Goal: Navigation & Orientation: Find specific page/section

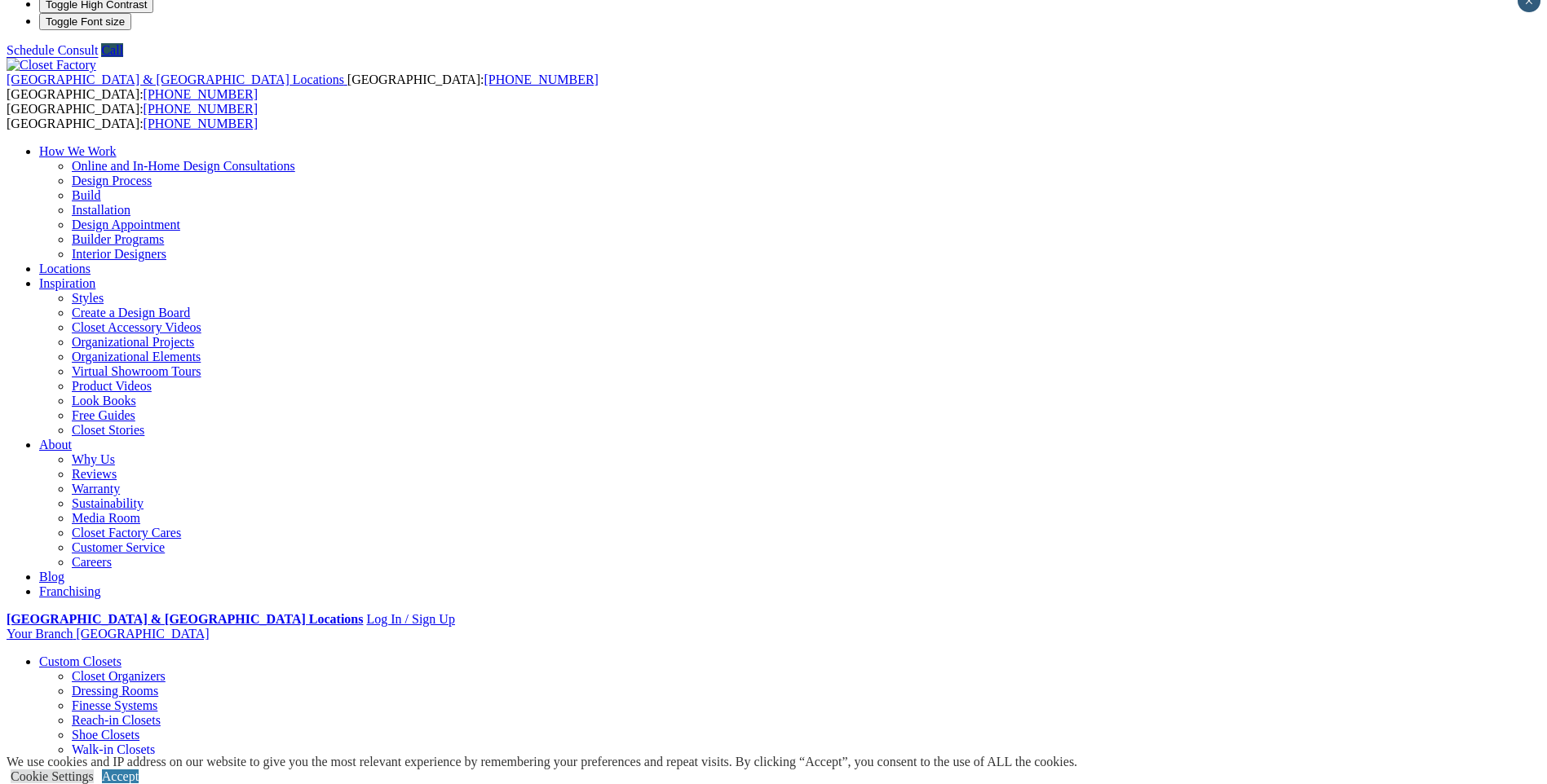
scroll to position [33, 0]
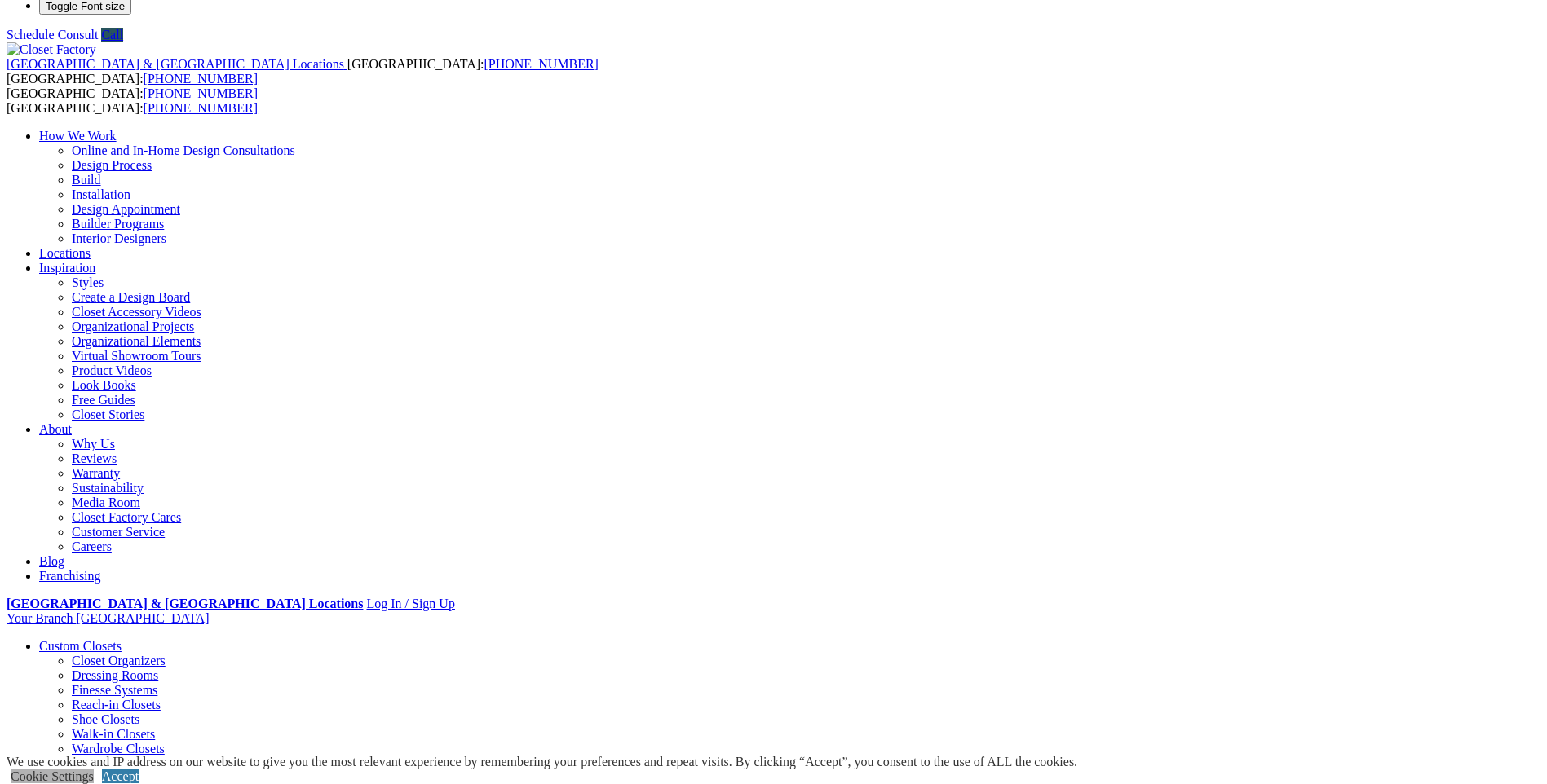
click at [93, 769] on link "Cookie Settings" at bounding box center [53, 776] width 83 height 14
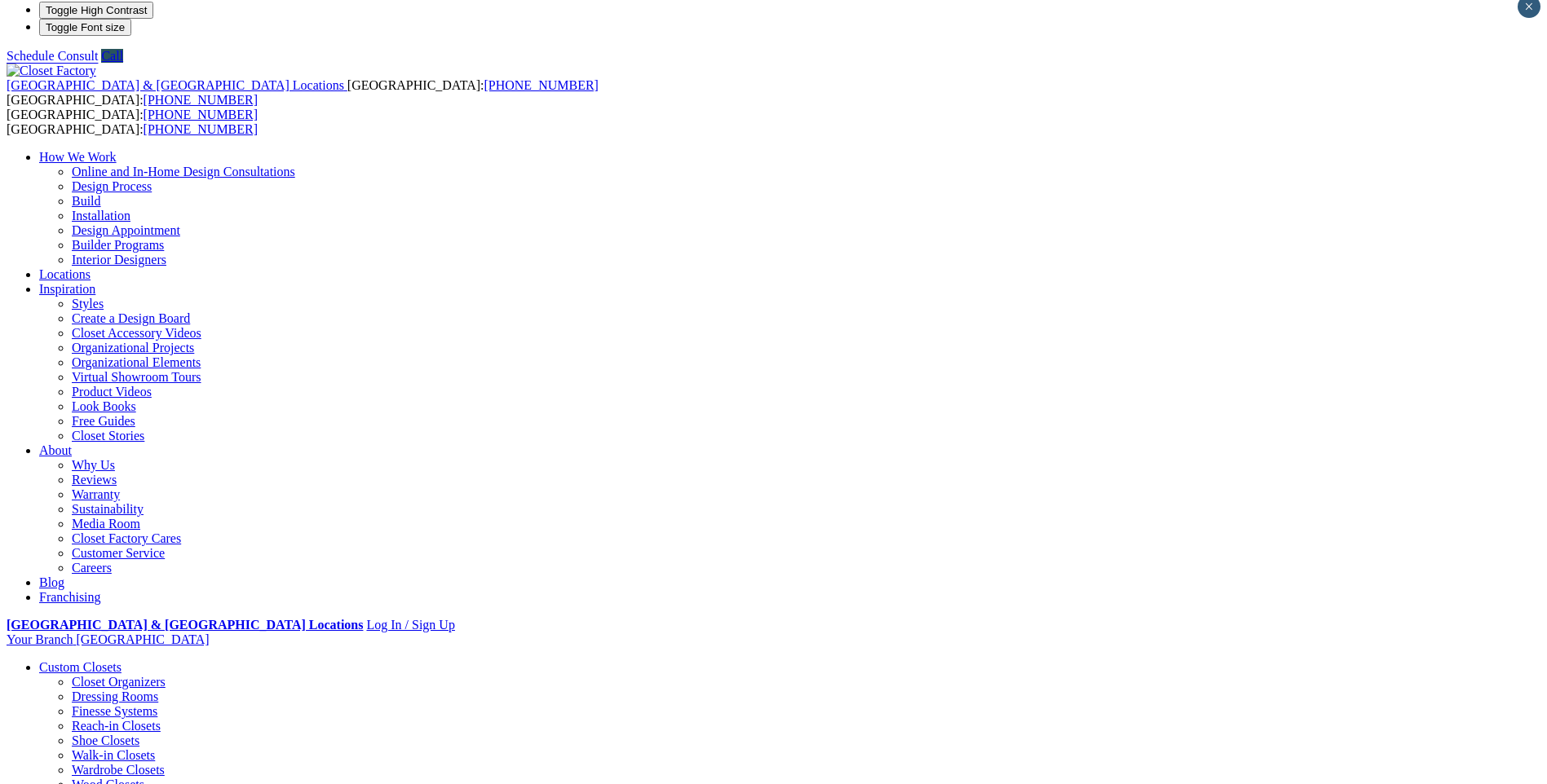
scroll to position [0, 0]
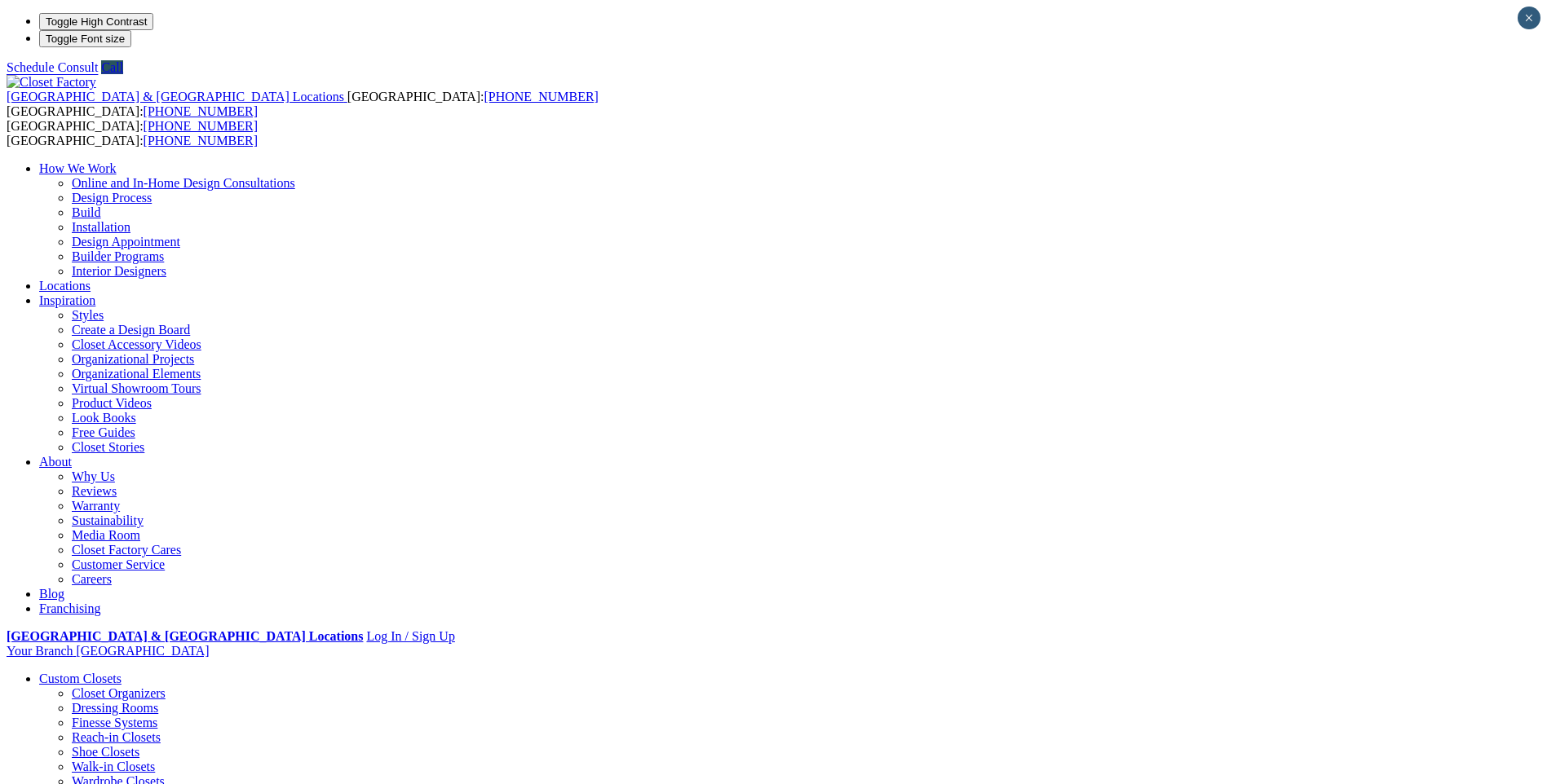
click at [1027, 162] on ul "How We Work Online and In-Home Design Consultations Design Process Build Instal…" at bounding box center [774, 389] width 1534 height 455
click at [115, 469] on link "Why Us" at bounding box center [93, 476] width 44 height 14
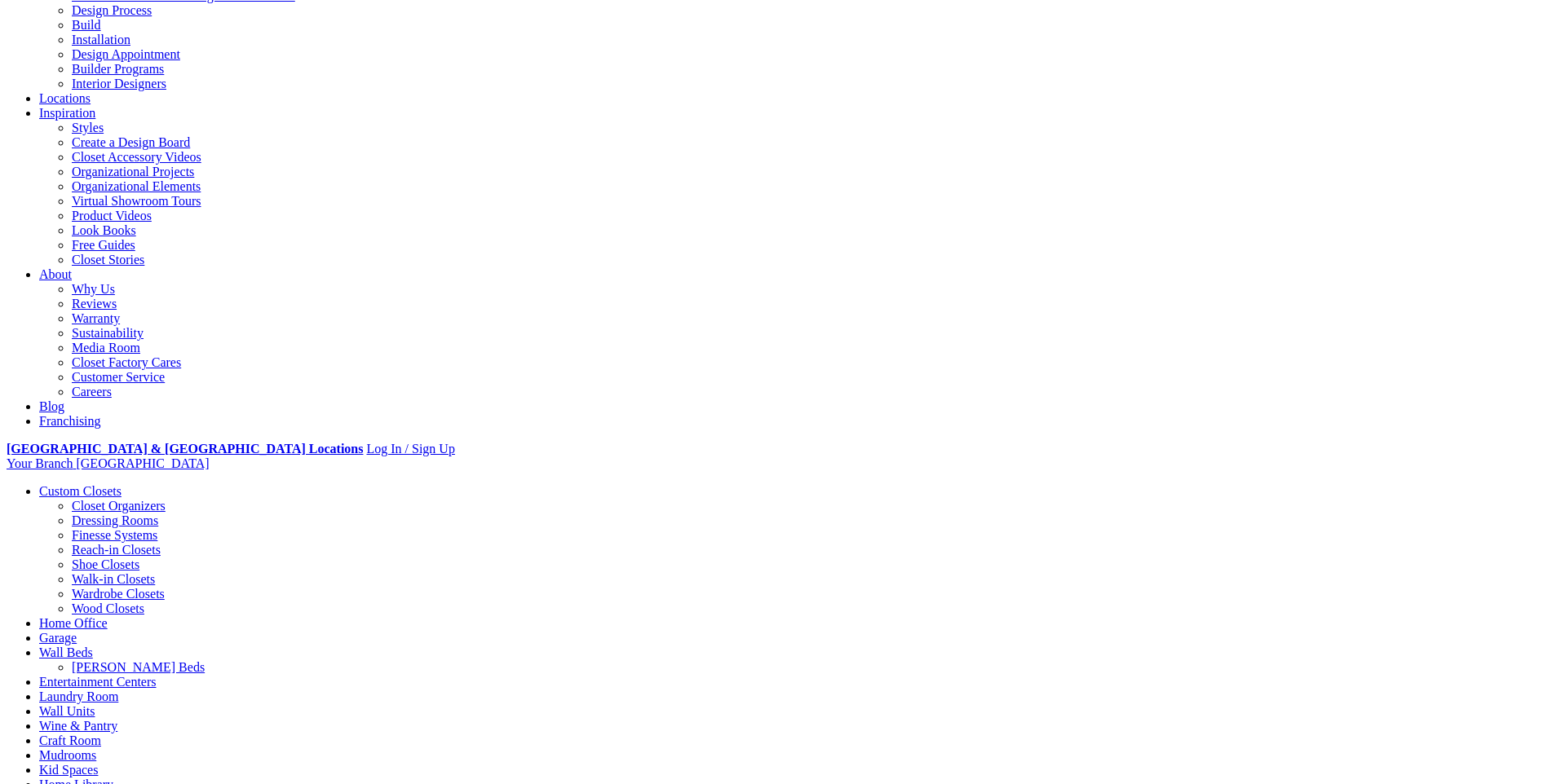
scroll to position [244, 0]
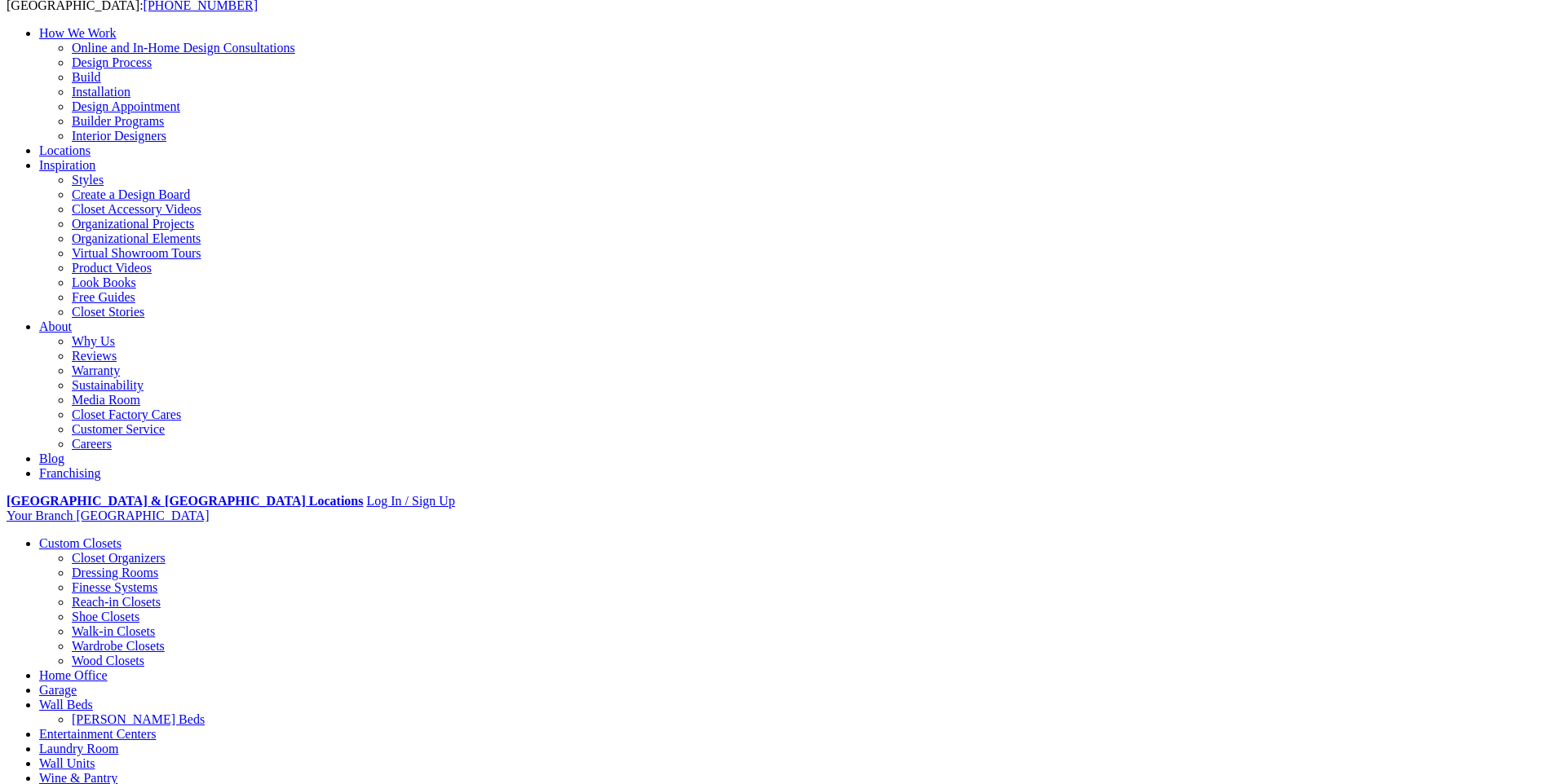
scroll to position [0, 0]
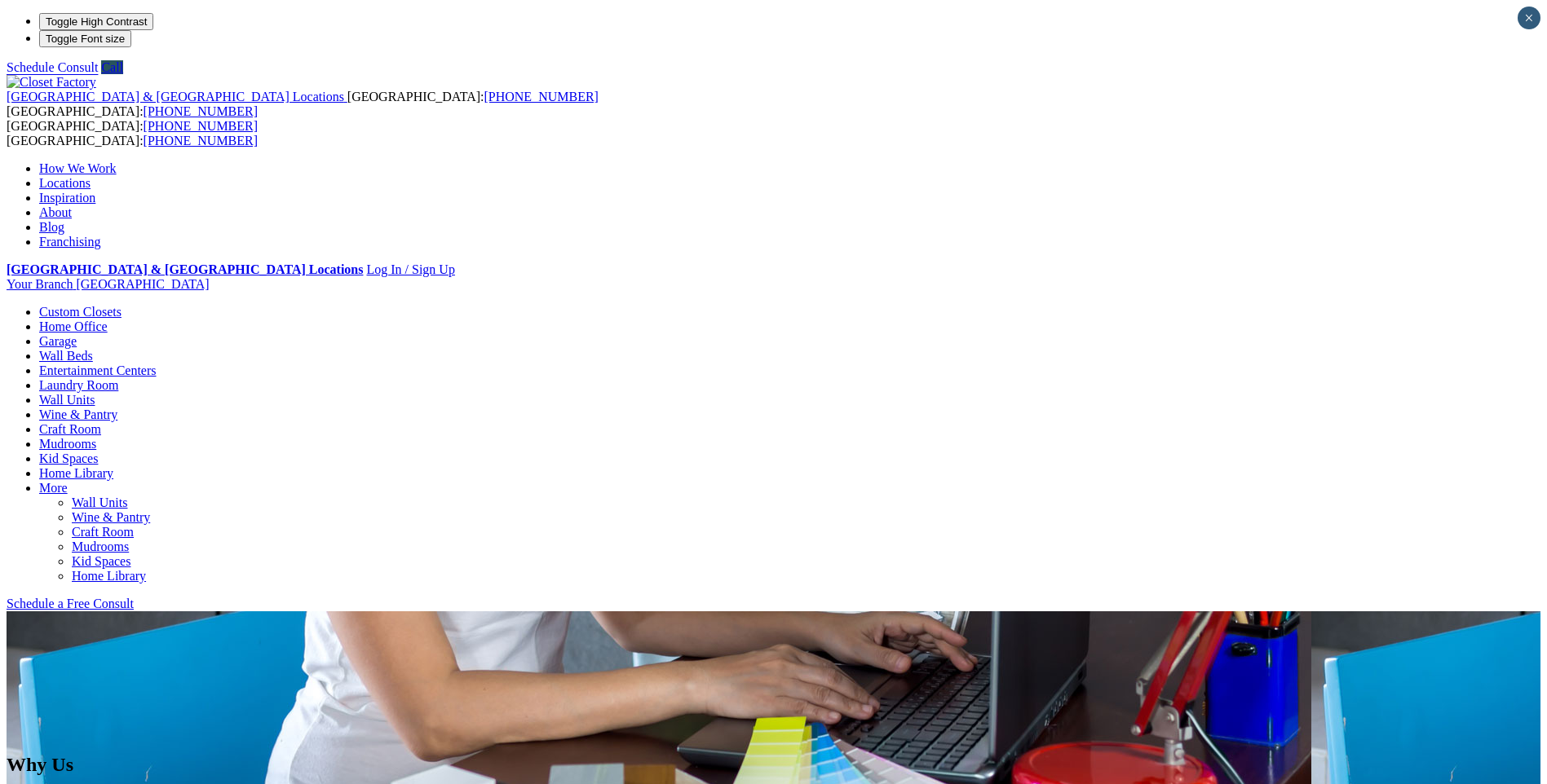
click at [90, 176] on link "Locations" at bounding box center [65, 183] width 52 height 14
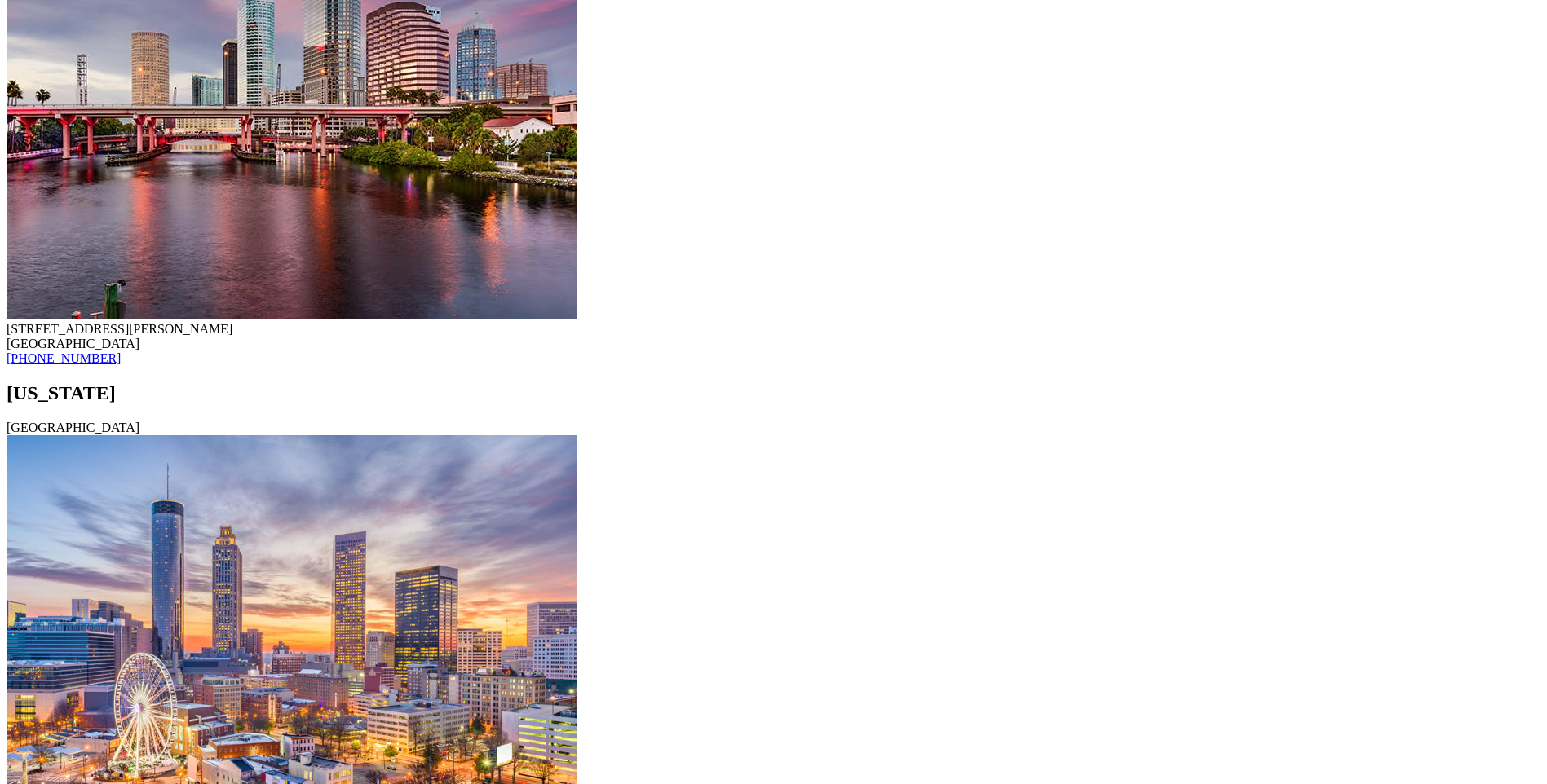
scroll to position [13610, 0]
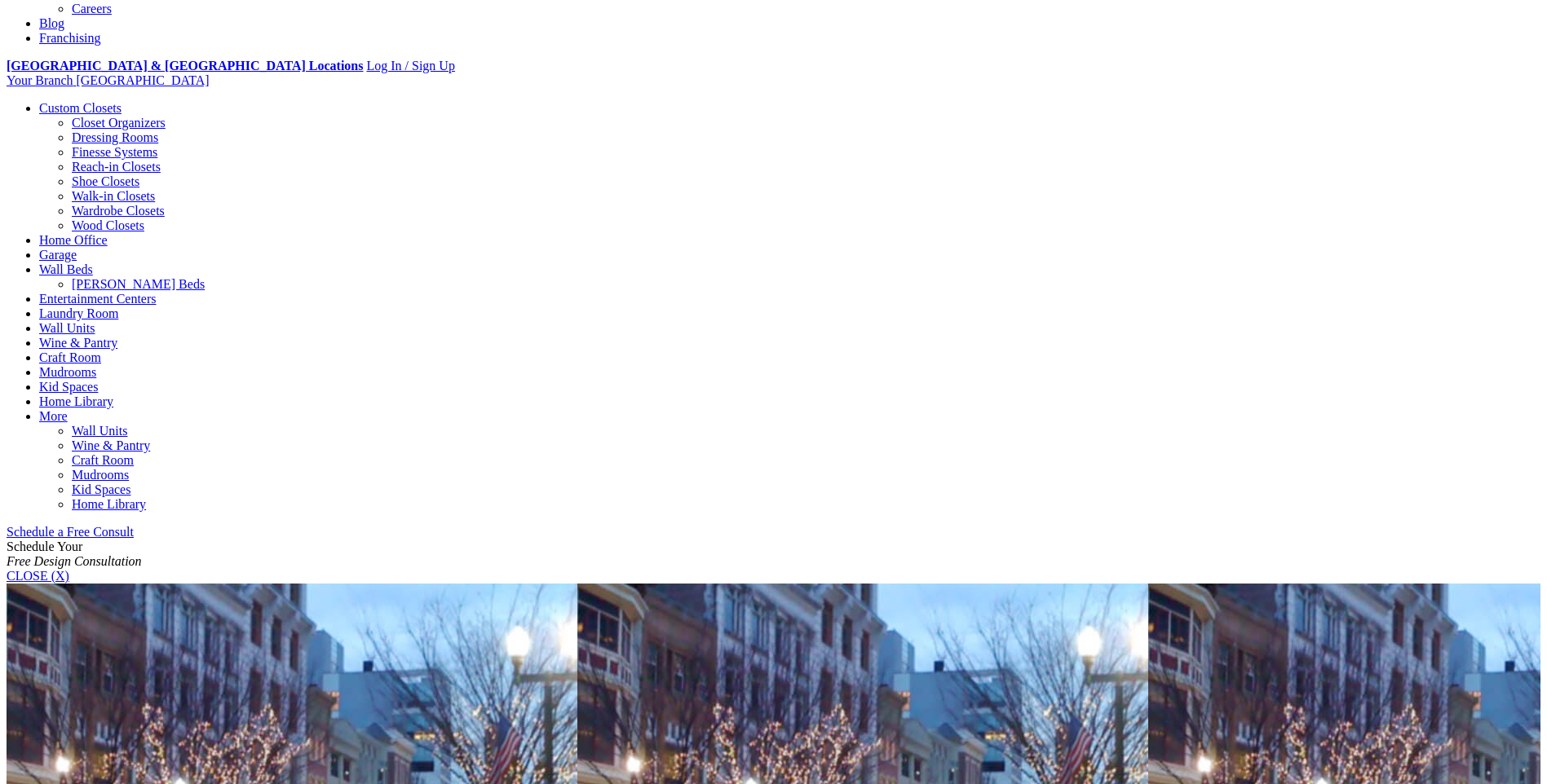
scroll to position [489, 0]
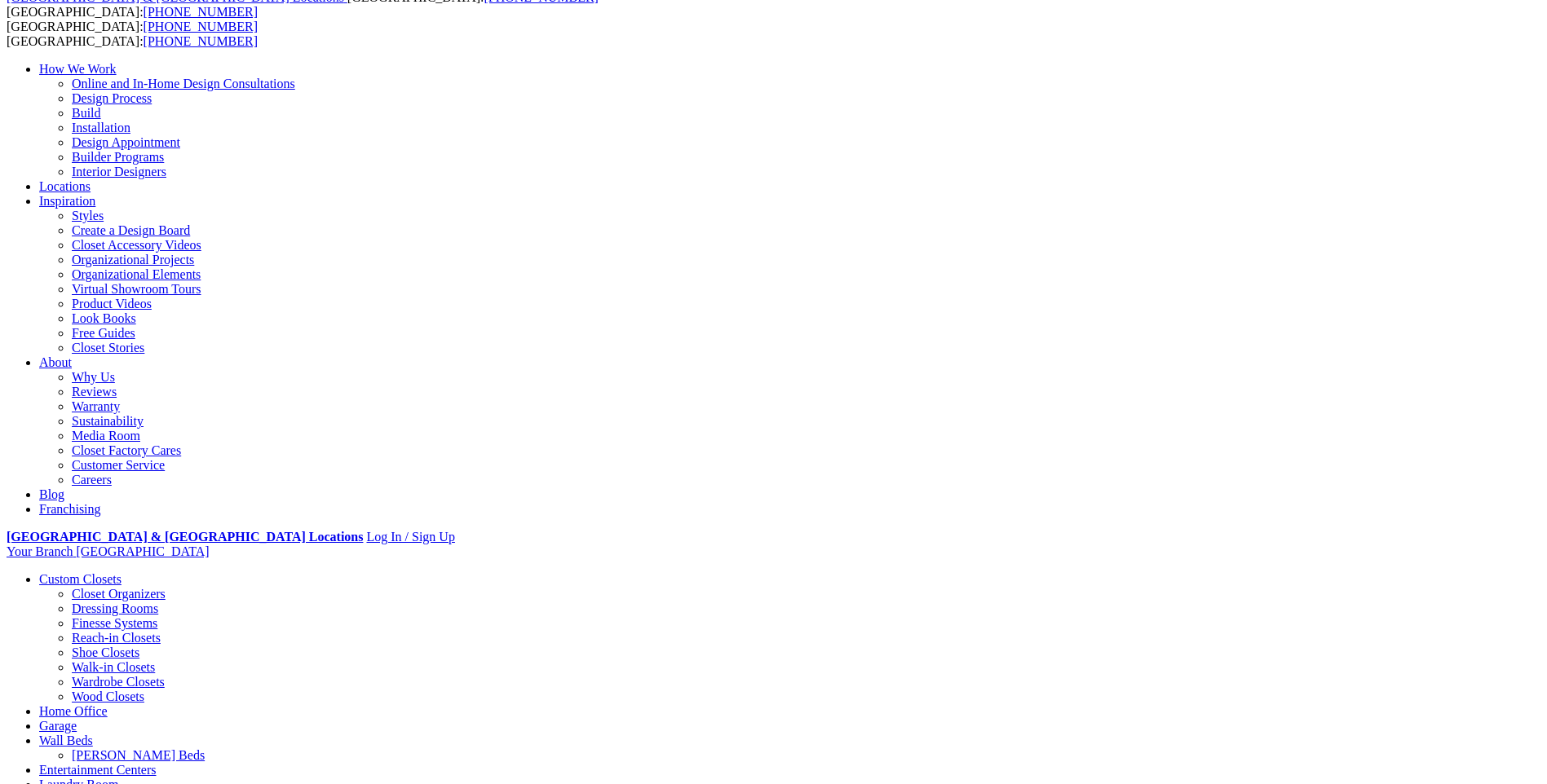
scroll to position [81, 0]
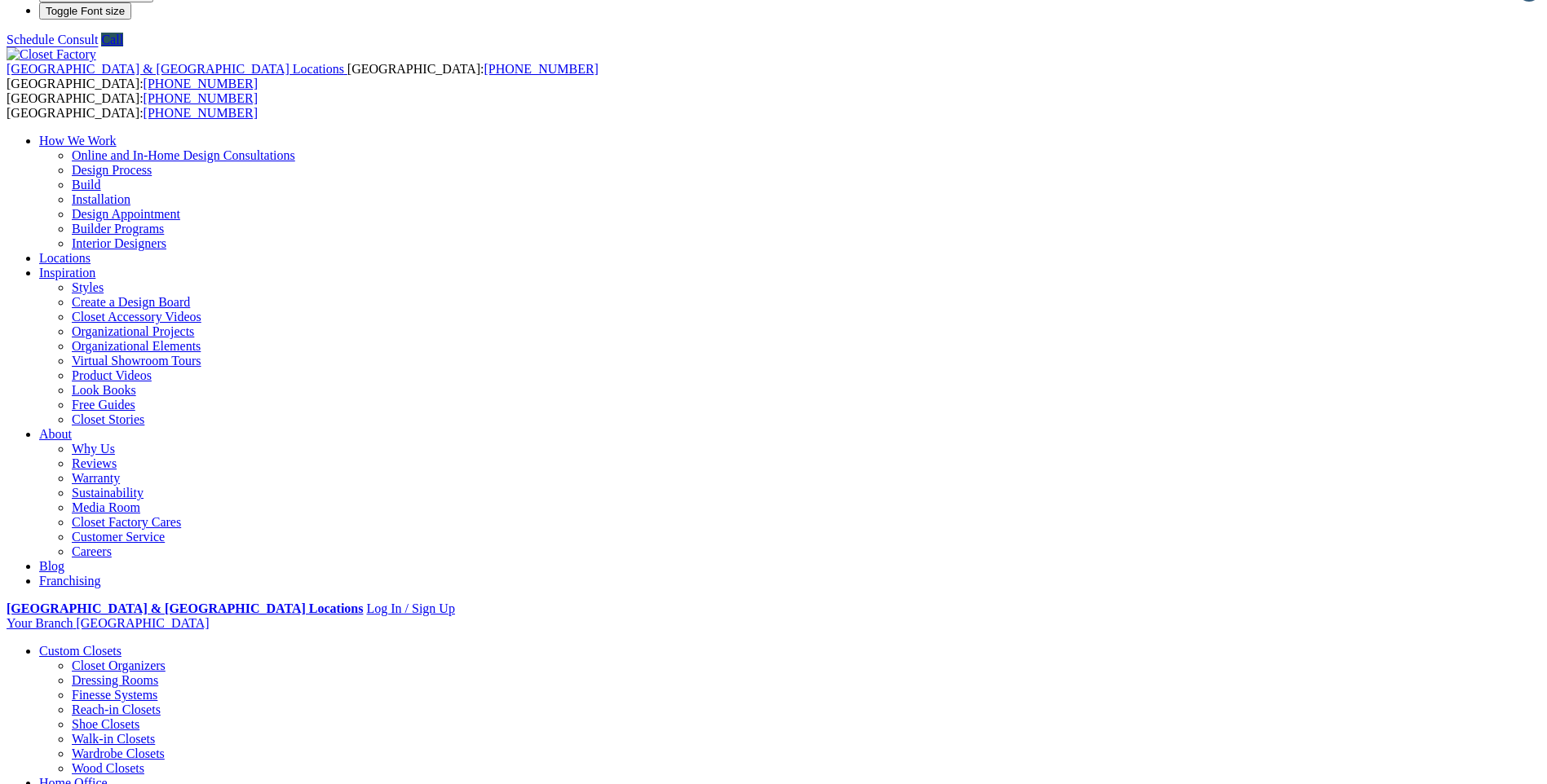
scroll to position [0, 0]
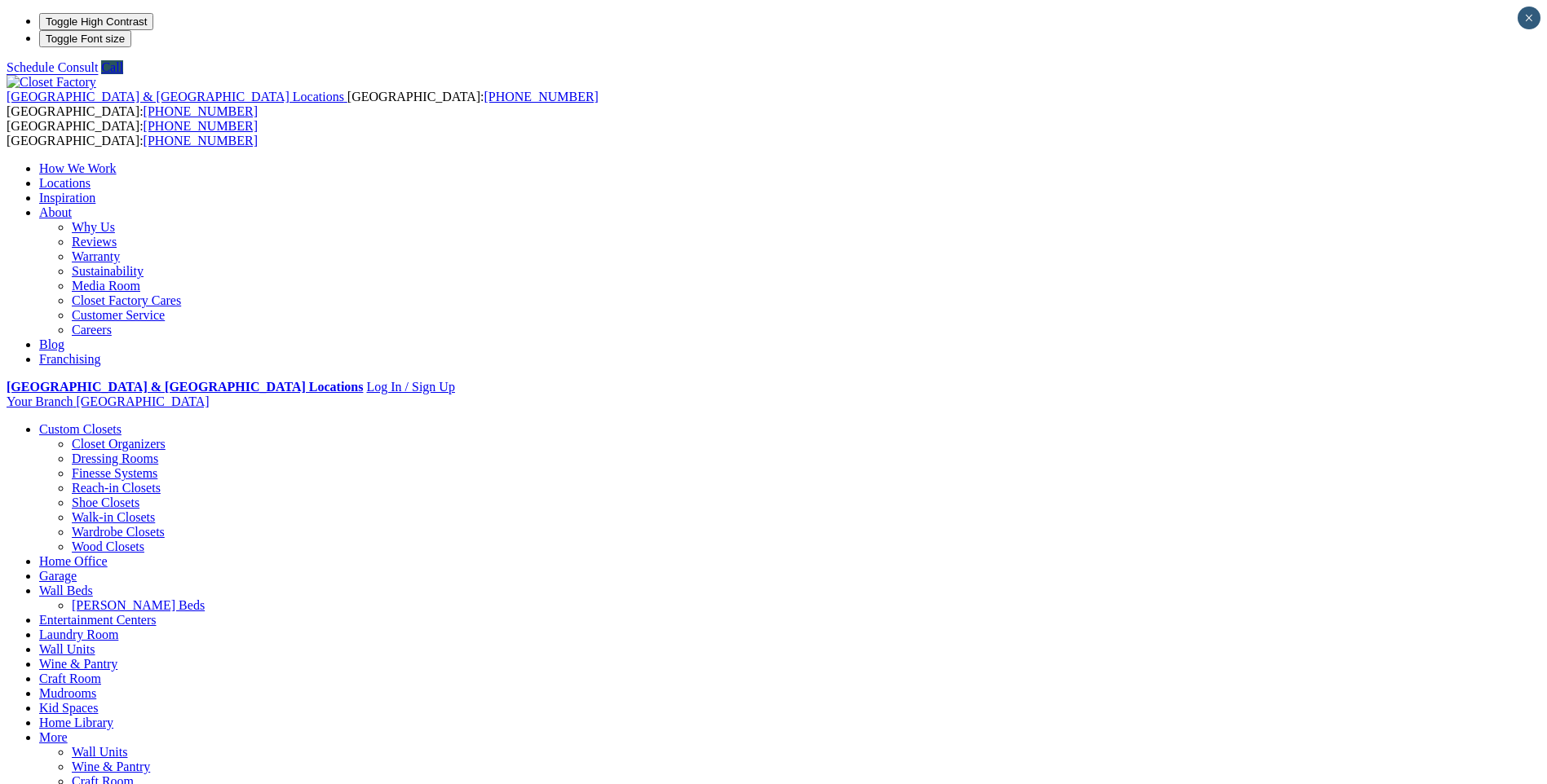
click at [116, 235] on link "Reviews" at bounding box center [93, 242] width 45 height 14
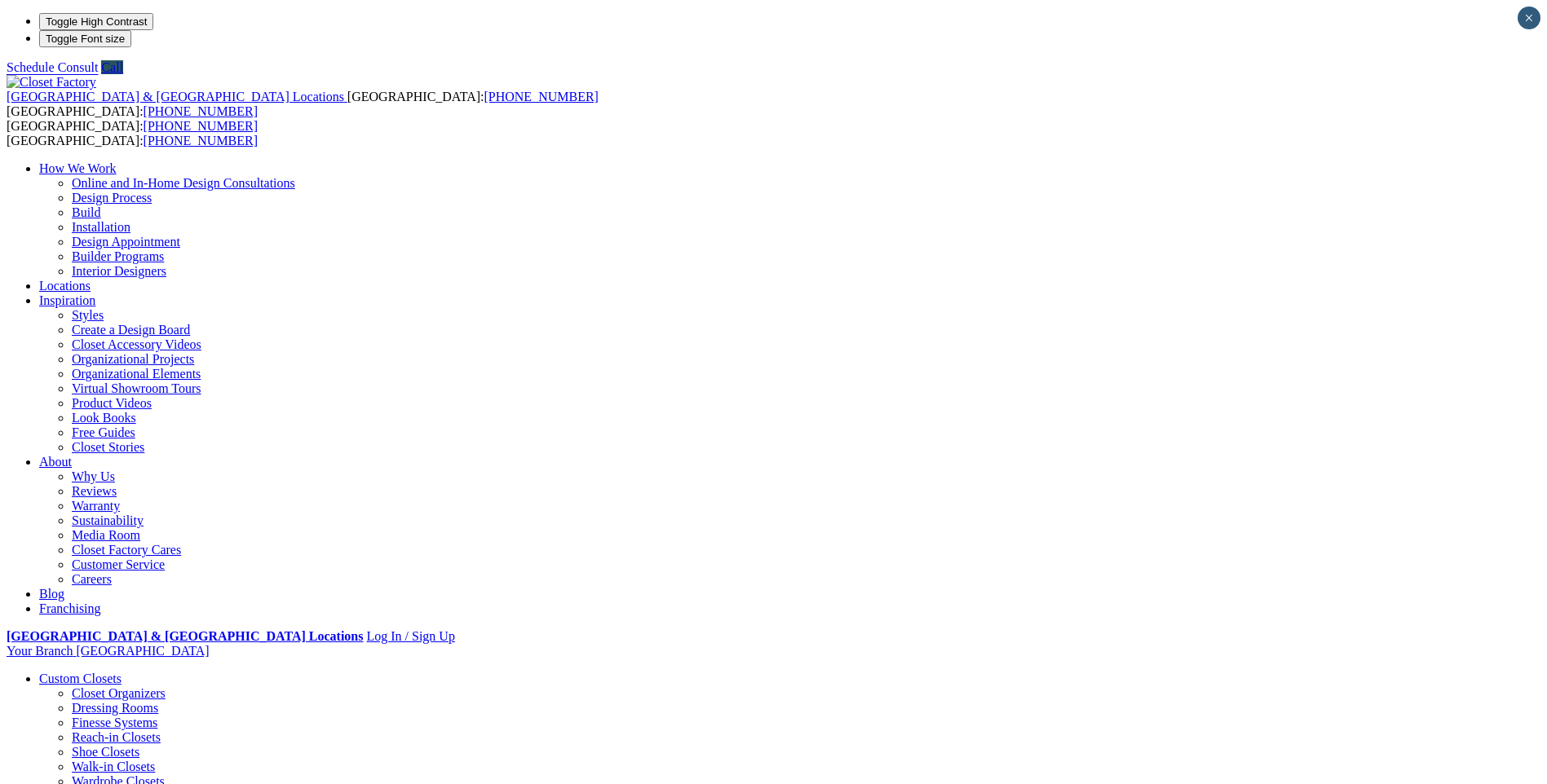
click at [115, 469] on link "Why Us" at bounding box center [93, 476] width 44 height 14
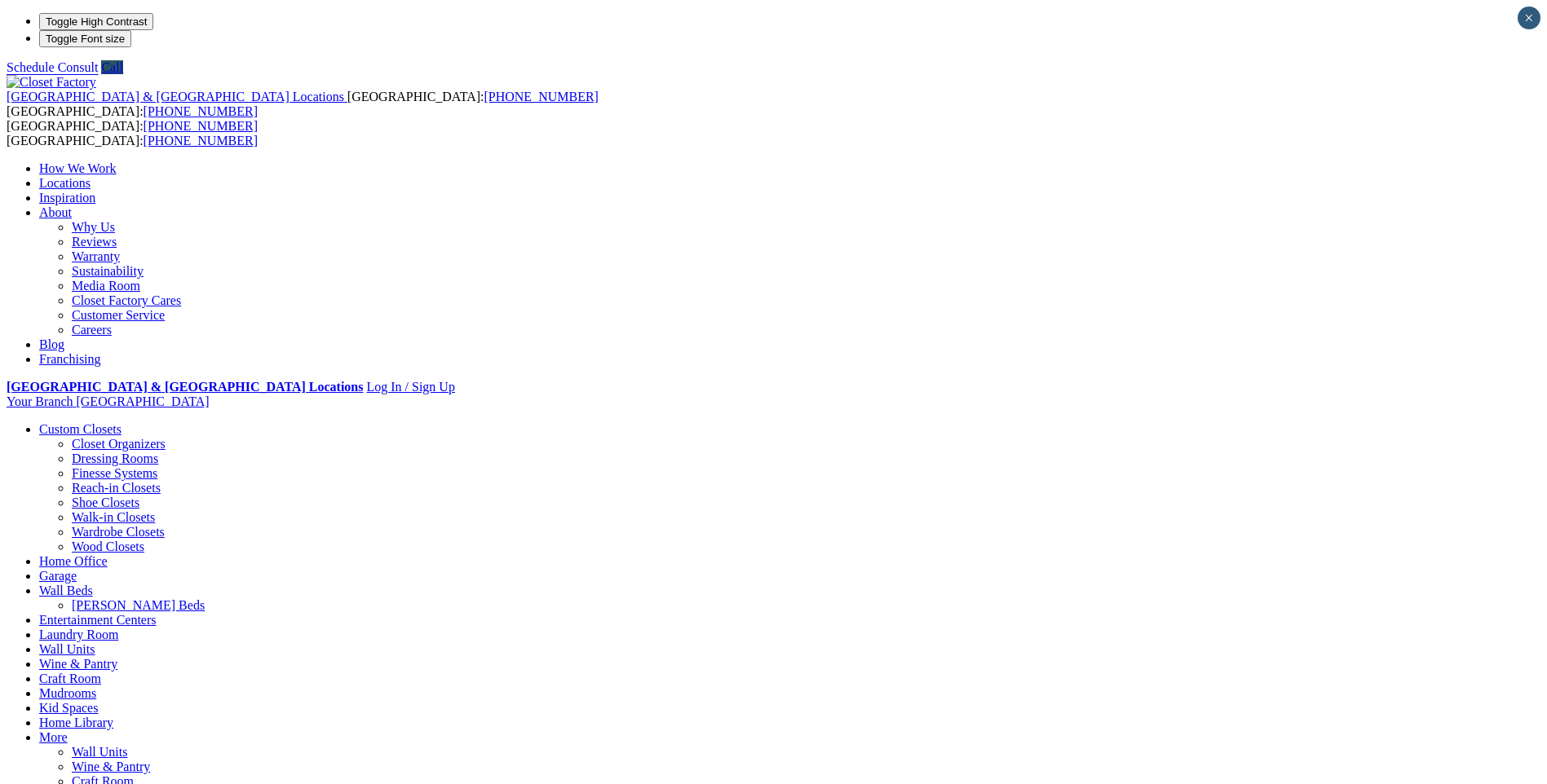
click at [120, 249] on link "Warranty" at bounding box center [95, 256] width 48 height 14
